Goal: Information Seeking & Learning: Get advice/opinions

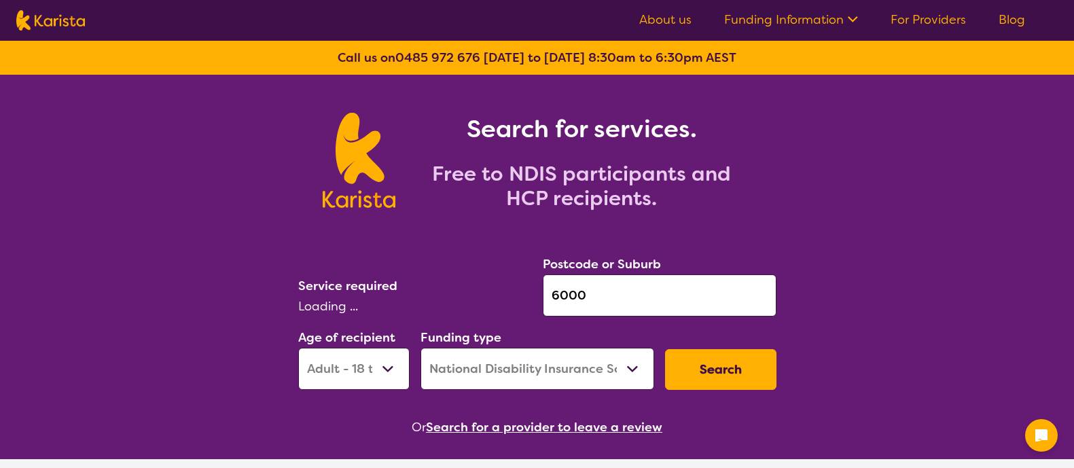
select select "AD"
select select "NDIS"
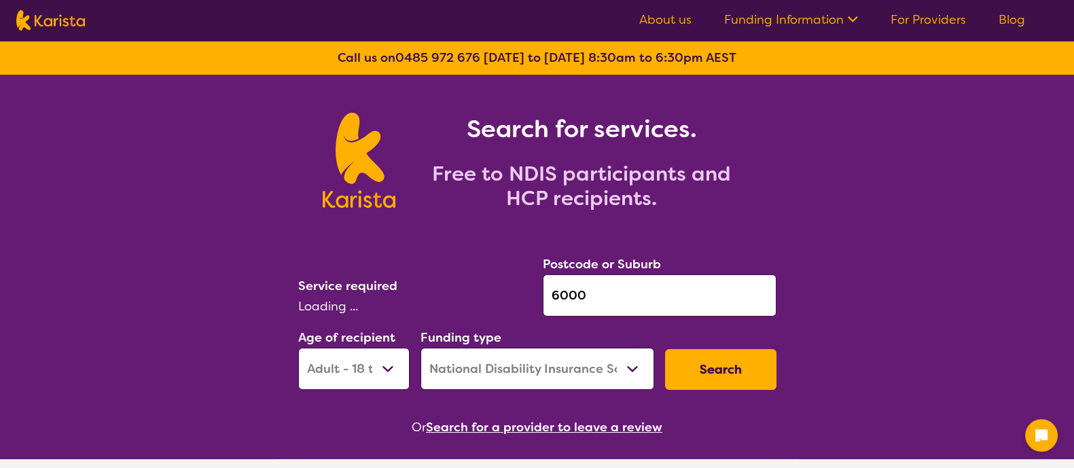
select select "[MEDICAL_DATA]"
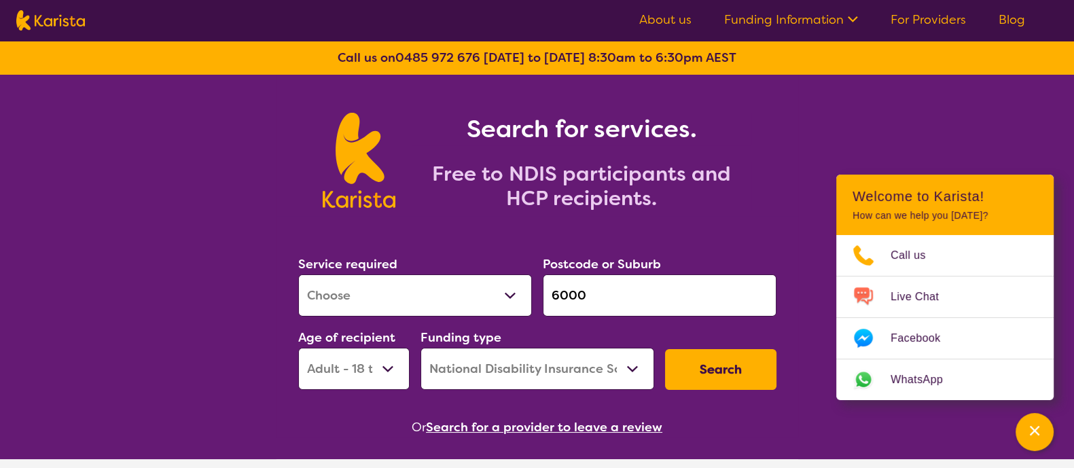
click at [751, 361] on button "Search" at bounding box center [720, 369] width 111 height 41
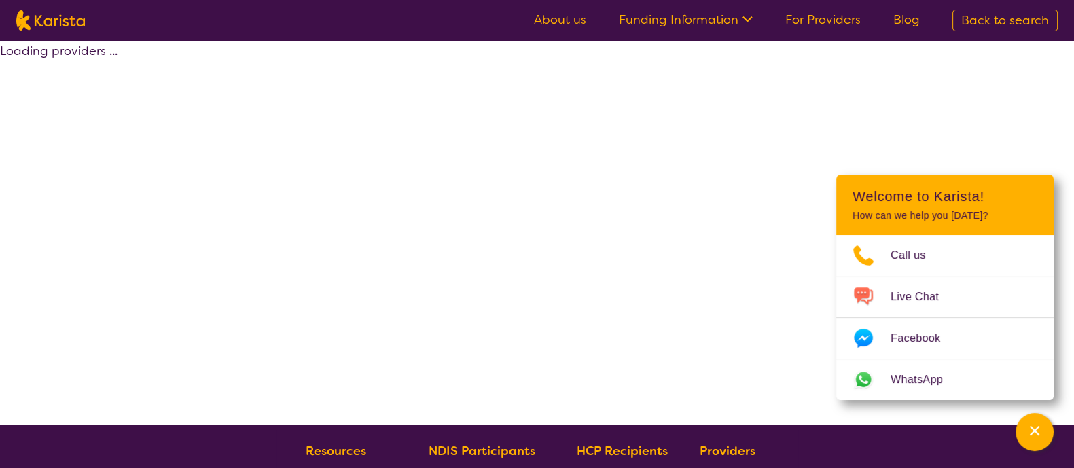
select select "by_score"
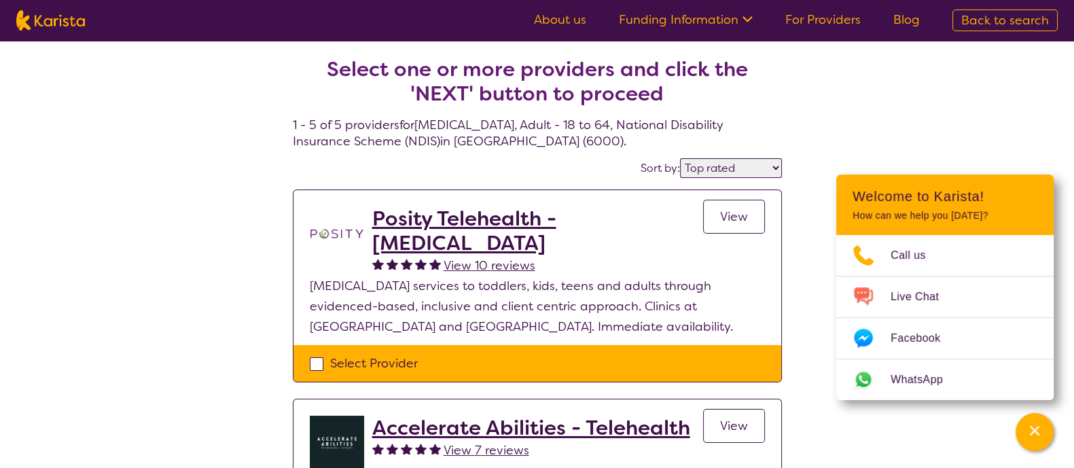
click at [507, 212] on h2 "Posity Telehealth - [MEDICAL_DATA]" at bounding box center [537, 230] width 331 height 49
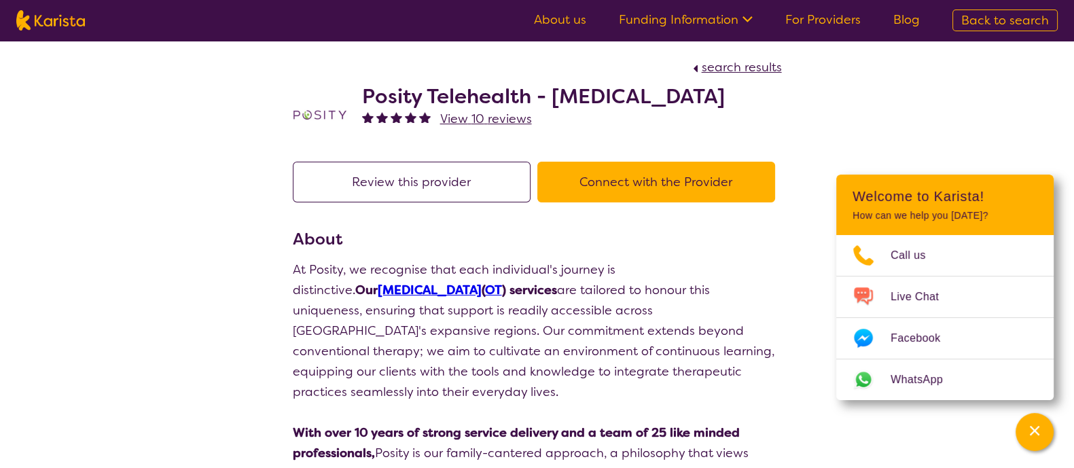
click at [473, 115] on span "View 10 reviews" at bounding box center [486, 119] width 92 height 16
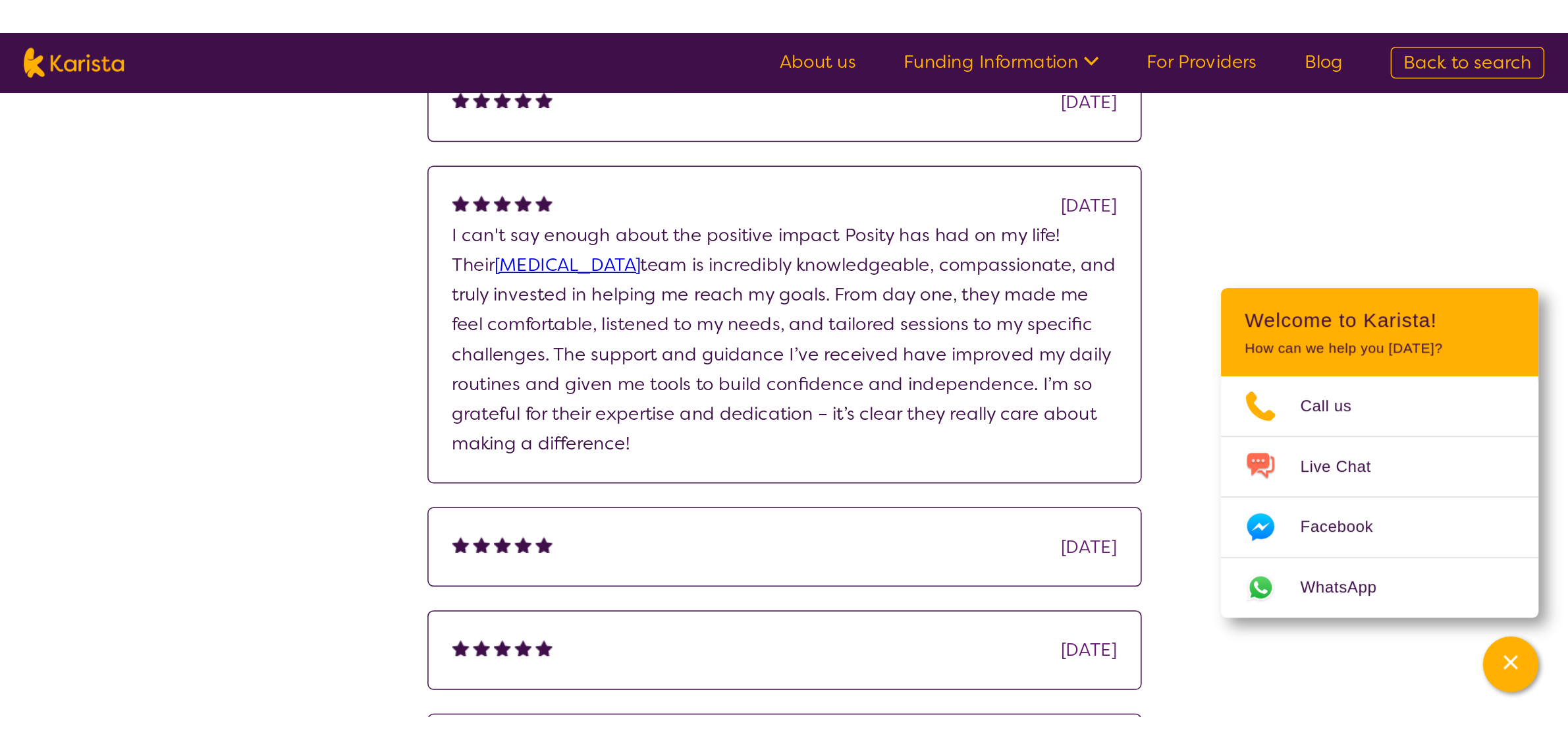
scroll to position [280, 0]
